Goal: Task Accomplishment & Management: Use online tool/utility

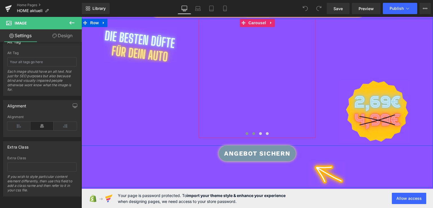
click at [252, 134] on span at bounding box center [253, 133] width 3 height 3
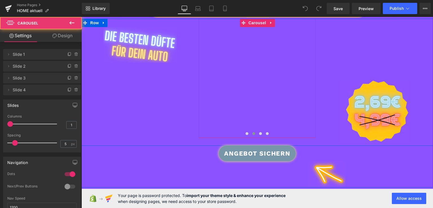
scroll to position [118, 0]
click at [243, 136] on button at bounding box center [246, 134] width 7 height 6
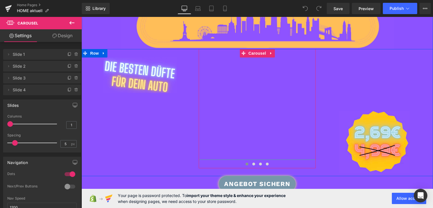
scroll to position [89, 0]
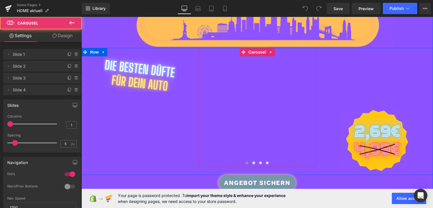
click at [245, 164] on span at bounding box center [246, 162] width 3 height 3
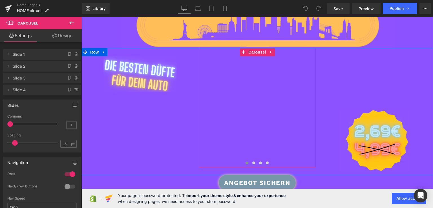
click at [244, 119] on link at bounding box center [372, 103] width 347 height 111
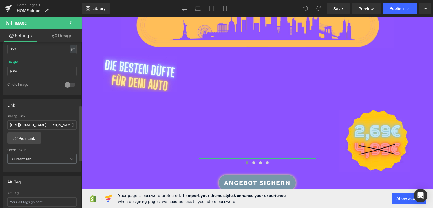
scroll to position [204, 0]
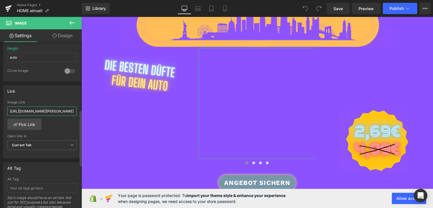
click at [50, 111] on input "[URL][DOMAIN_NAME][PERSON_NAME]" at bounding box center [41, 111] width 69 height 9
click at [23, 122] on link "Pick Link" at bounding box center [24, 124] width 34 height 11
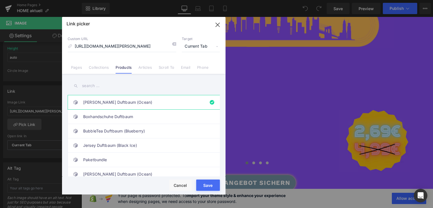
click at [206, 184] on div "Rendering Content" at bounding box center [216, 186] width 35 height 6
click at [203, 190] on button "Save" at bounding box center [208, 185] width 24 height 11
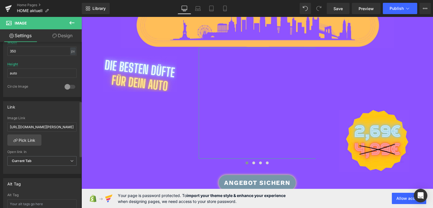
scroll to position [176, 0]
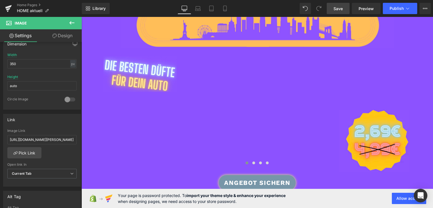
click at [340, 11] on span "Save" at bounding box center [337, 9] width 9 height 6
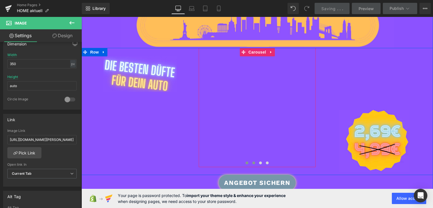
click at [251, 164] on button at bounding box center [253, 163] width 7 height 6
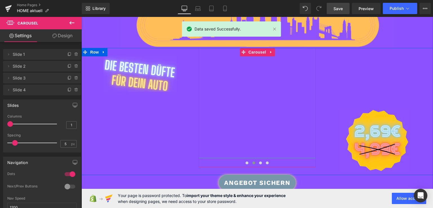
click at [249, 106] on link at bounding box center [372, 103] width 347 height 110
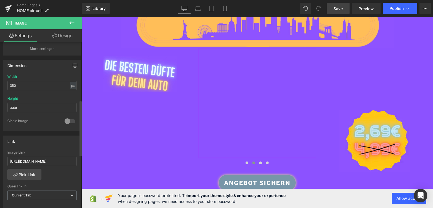
scroll to position [184, 0]
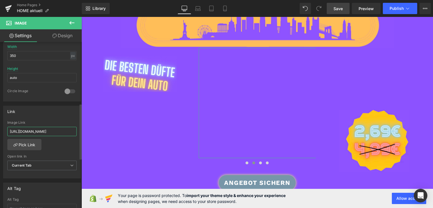
click at [38, 132] on input "[URL][DOMAIN_NAME]" at bounding box center [41, 131] width 69 height 9
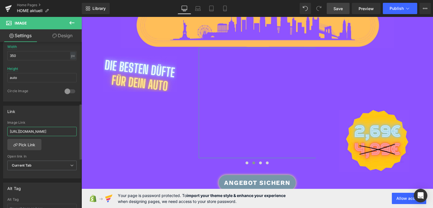
click at [38, 132] on input "[URL][DOMAIN_NAME]" at bounding box center [41, 131] width 69 height 9
paste input "-[URL][PERSON_NAME]"
type input "[URL][DOMAIN_NAME][PERSON_NAME]"
click at [338, 6] on span "Save" at bounding box center [337, 9] width 9 height 6
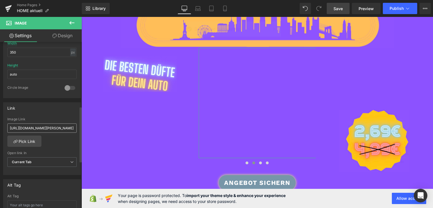
scroll to position [198, 0]
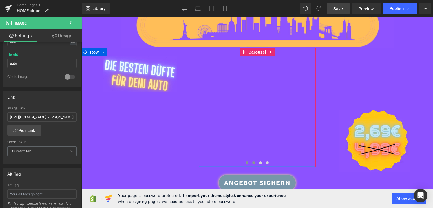
click at [246, 164] on button at bounding box center [246, 163] width 7 height 6
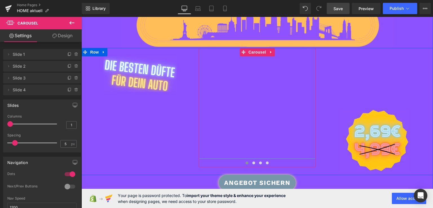
click at [242, 110] on link at bounding box center [372, 103] width 347 height 111
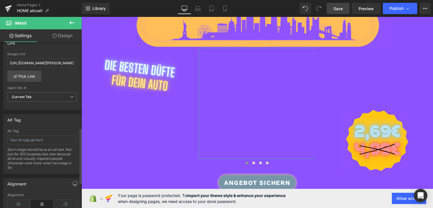
scroll to position [258, 0]
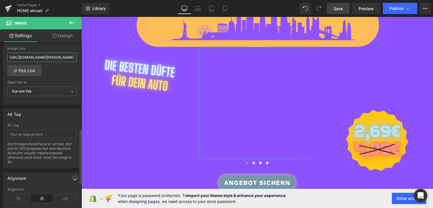
click at [44, 54] on input "[URL][DOMAIN_NAME][PERSON_NAME]" at bounding box center [41, 57] width 69 height 9
paste input "-[URL]"
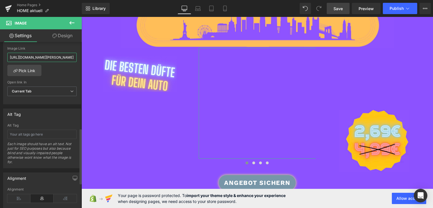
scroll to position [0, 36]
type input "[URL][DOMAIN_NAME][PERSON_NAME]"
click at [334, 7] on span "Save" at bounding box center [337, 9] width 9 height 6
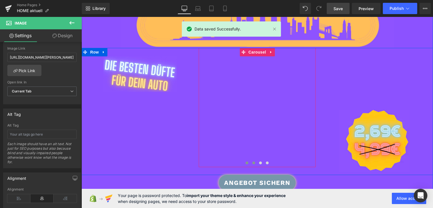
click at [250, 163] on button at bounding box center [253, 163] width 7 height 6
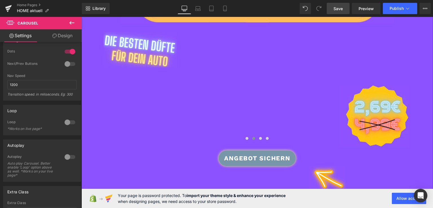
scroll to position [115, 0]
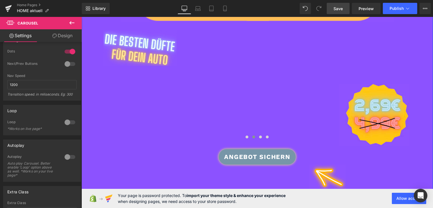
click at [252, 92] on link at bounding box center [372, 77] width 347 height 110
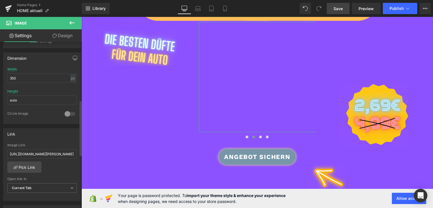
scroll to position [182, 0]
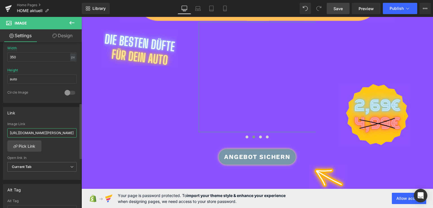
click at [37, 133] on input "[URL][DOMAIN_NAME][PERSON_NAME]" at bounding box center [41, 132] width 69 height 9
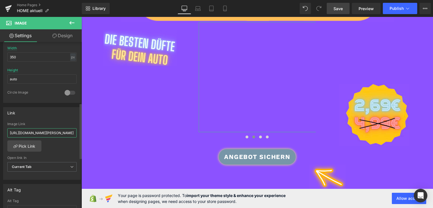
click at [37, 133] on input "[URL][DOMAIN_NAME][PERSON_NAME]" at bounding box center [41, 132] width 69 height 9
paste input "bubbletea-duftbaum-blaubeere"
type input "[URL][DOMAIN_NAME]"
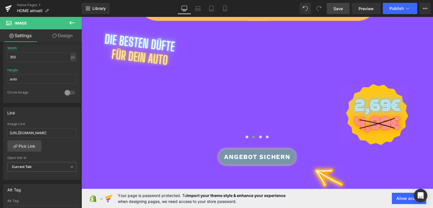
click at [335, 11] on span "Save" at bounding box center [337, 9] width 9 height 6
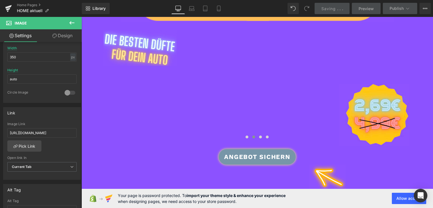
scroll to position [0, 0]
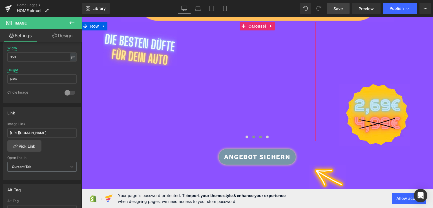
click at [259, 137] on span at bounding box center [260, 137] width 3 height 3
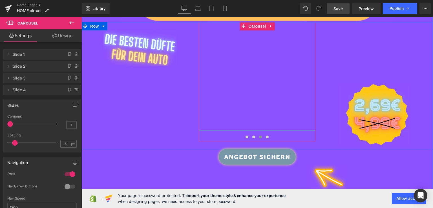
click at [251, 92] on link at bounding box center [372, 76] width 347 height 108
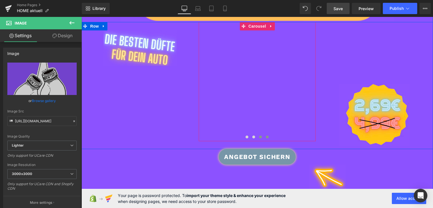
click at [266, 137] on span at bounding box center [267, 137] width 3 height 3
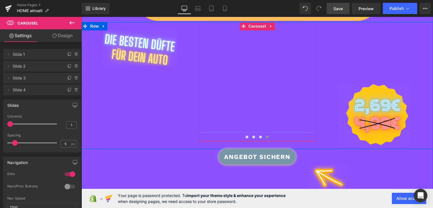
click at [248, 101] on link at bounding box center [372, 77] width 347 height 110
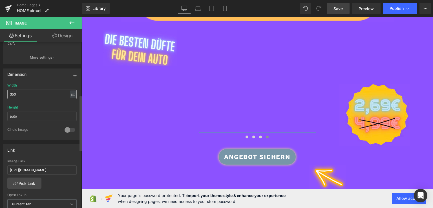
scroll to position [163, 0]
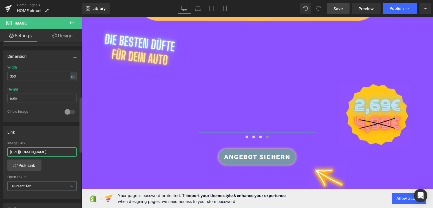
click at [37, 150] on input "[URL][DOMAIN_NAME]" at bounding box center [41, 151] width 69 height 9
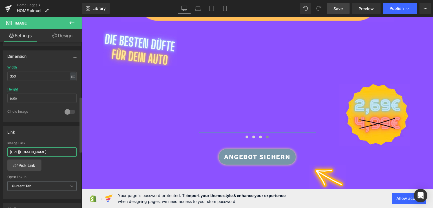
paste input "-[URL]"
type input "[URL][DOMAIN_NAME]"
click at [341, 9] on span "Save" at bounding box center [337, 9] width 9 height 6
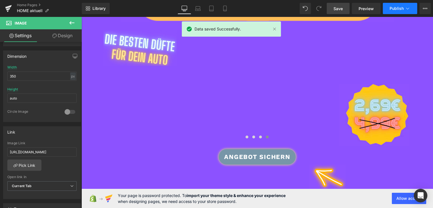
click at [396, 8] on span "Publish" at bounding box center [396, 8] width 14 height 5
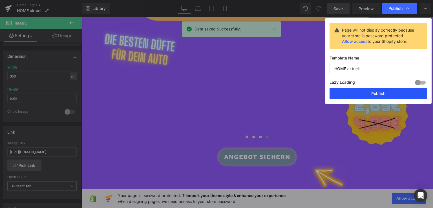
click at [369, 90] on button "Publish" at bounding box center [378, 93] width 98 height 11
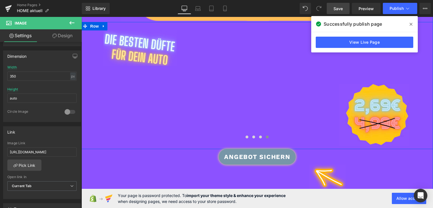
click at [134, 131] on div "Image Image Image Image Image" at bounding box center [256, 85] width 351 height 127
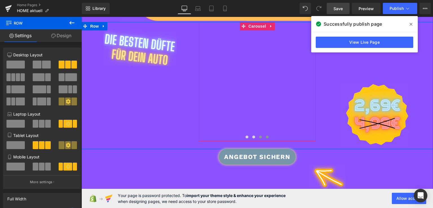
click at [257, 137] on button at bounding box center [260, 137] width 7 height 6
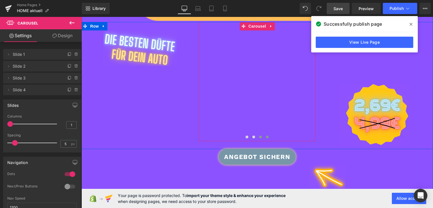
click at [264, 138] on button at bounding box center [267, 137] width 7 height 6
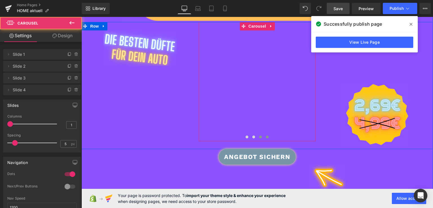
click at [259, 137] on span at bounding box center [260, 137] width 3 height 3
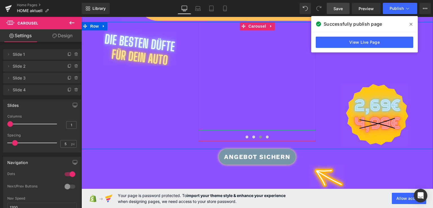
click at [258, 113] on link at bounding box center [372, 76] width 347 height 108
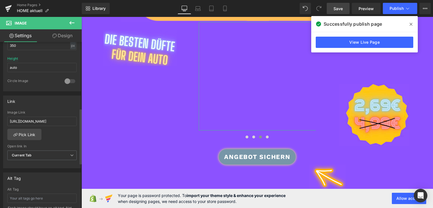
scroll to position [198, 0]
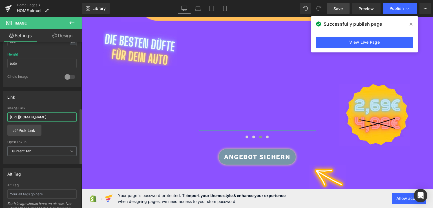
click at [39, 115] on input "[URL][DOMAIN_NAME]" at bounding box center [41, 116] width 69 height 9
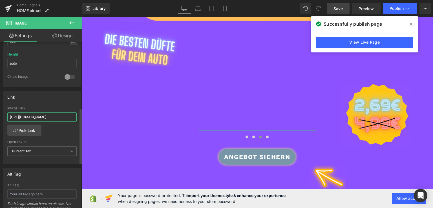
paste input "-[URL]"
type input "[URL][DOMAIN_NAME]"
click at [340, 8] on span "Save" at bounding box center [337, 9] width 9 height 6
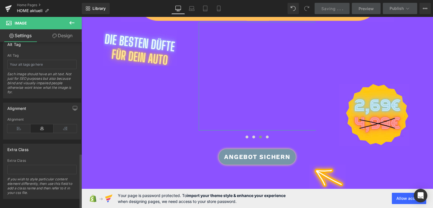
scroll to position [333, 0]
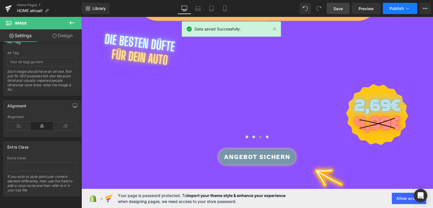
click at [394, 7] on span "Publish" at bounding box center [396, 8] width 14 height 5
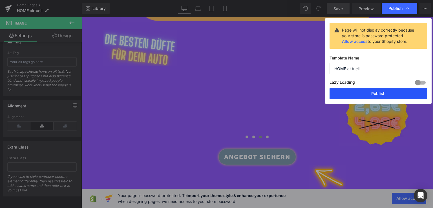
click at [364, 91] on button "Publish" at bounding box center [378, 93] width 98 height 11
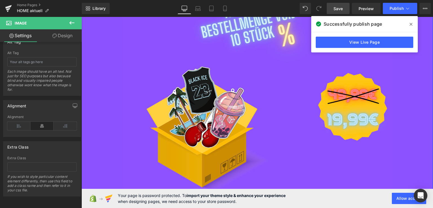
scroll to position [444, 0]
